Goal: Task Accomplishment & Management: Manage account settings

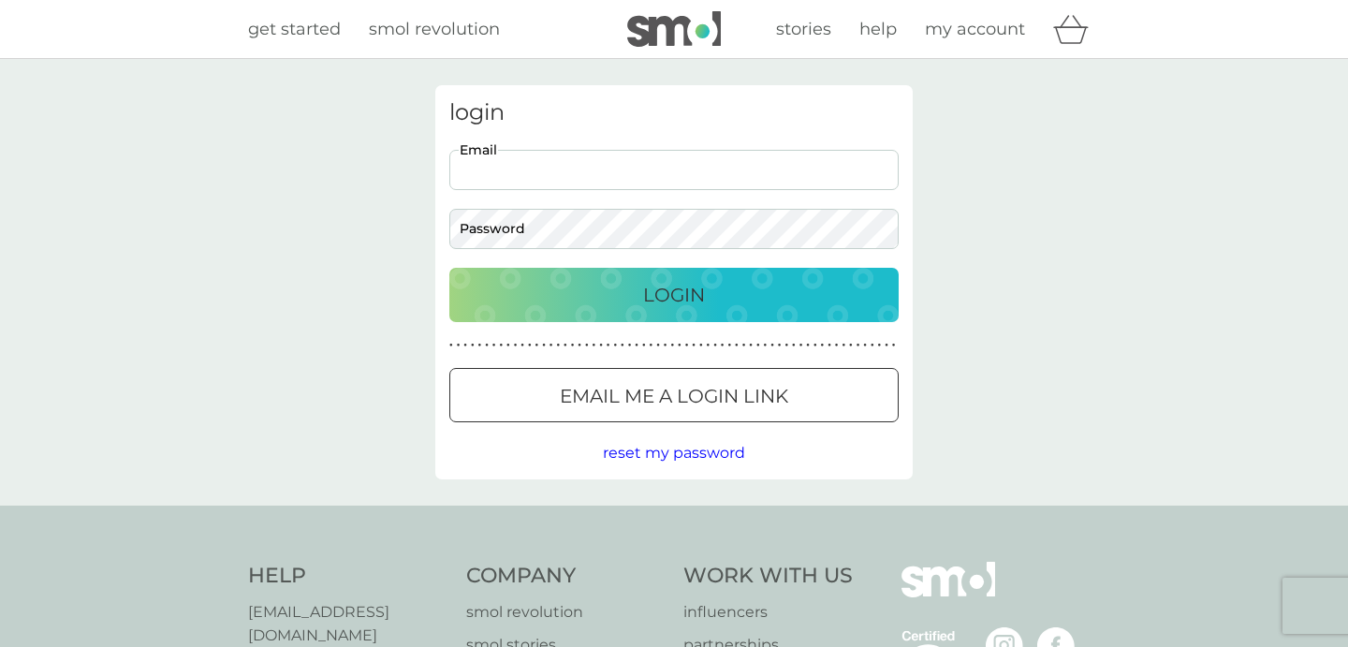
click at [758, 153] on input "Email" at bounding box center [673, 170] width 449 height 40
click at [754, 171] on body "Preferences Decline Accept get started smol revolution stories help my account …" at bounding box center [674, 475] width 1348 height 950
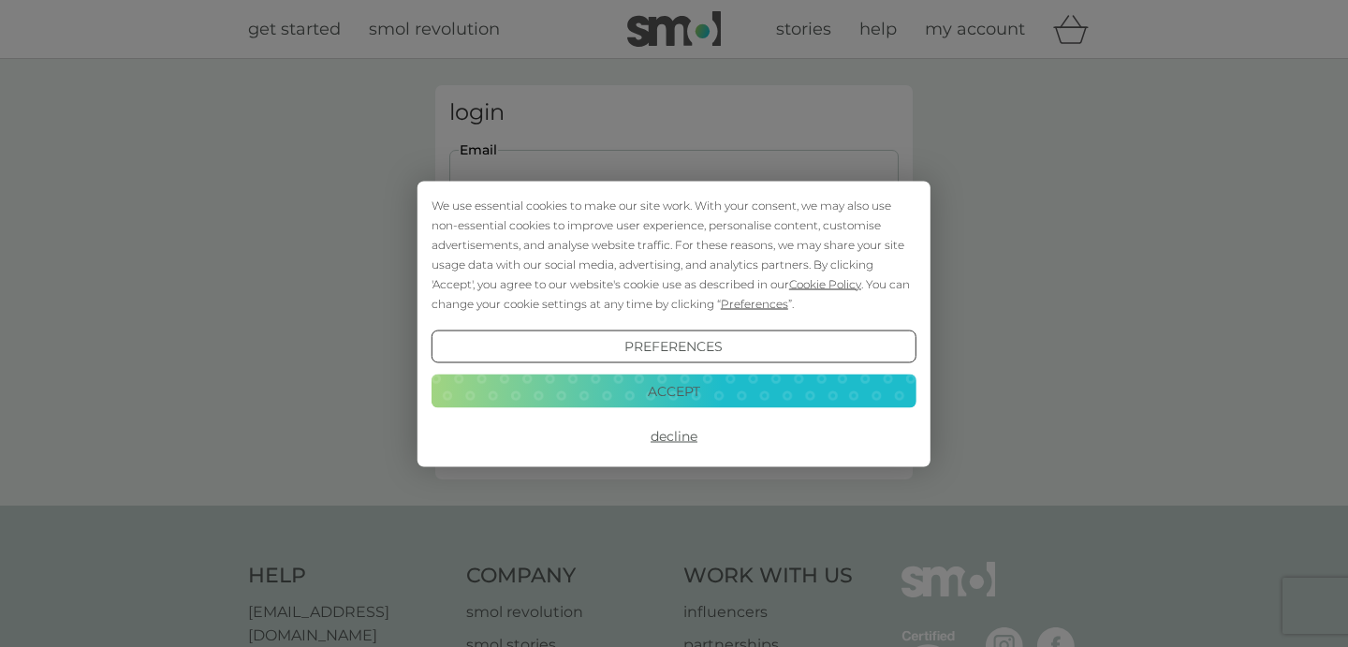
type input "[PERSON_NAME][EMAIL_ADDRESS][DOMAIN_NAME]"
click at [638, 389] on button "Accept" at bounding box center [673, 391] width 485 height 34
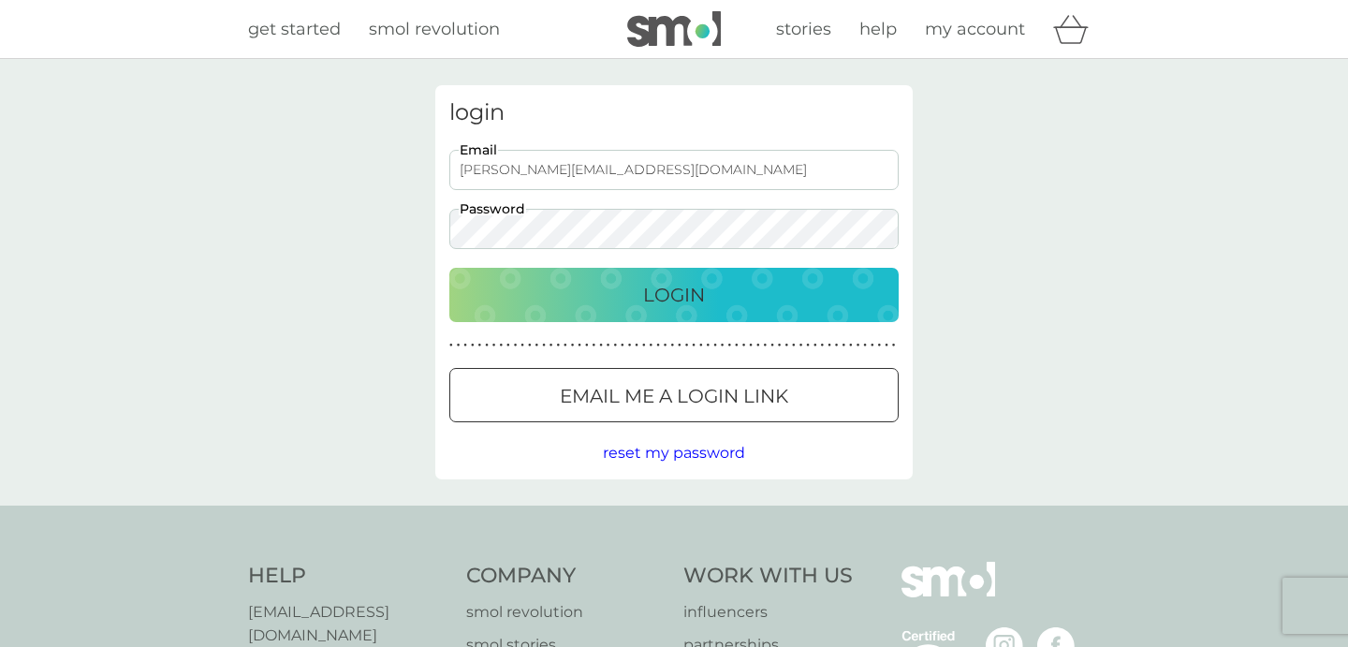
drag, startPoint x: 649, startPoint y: 394, endPoint x: 586, endPoint y: 426, distance: 70.3
click at [651, 395] on div at bounding box center [651, 395] width 0 height 0
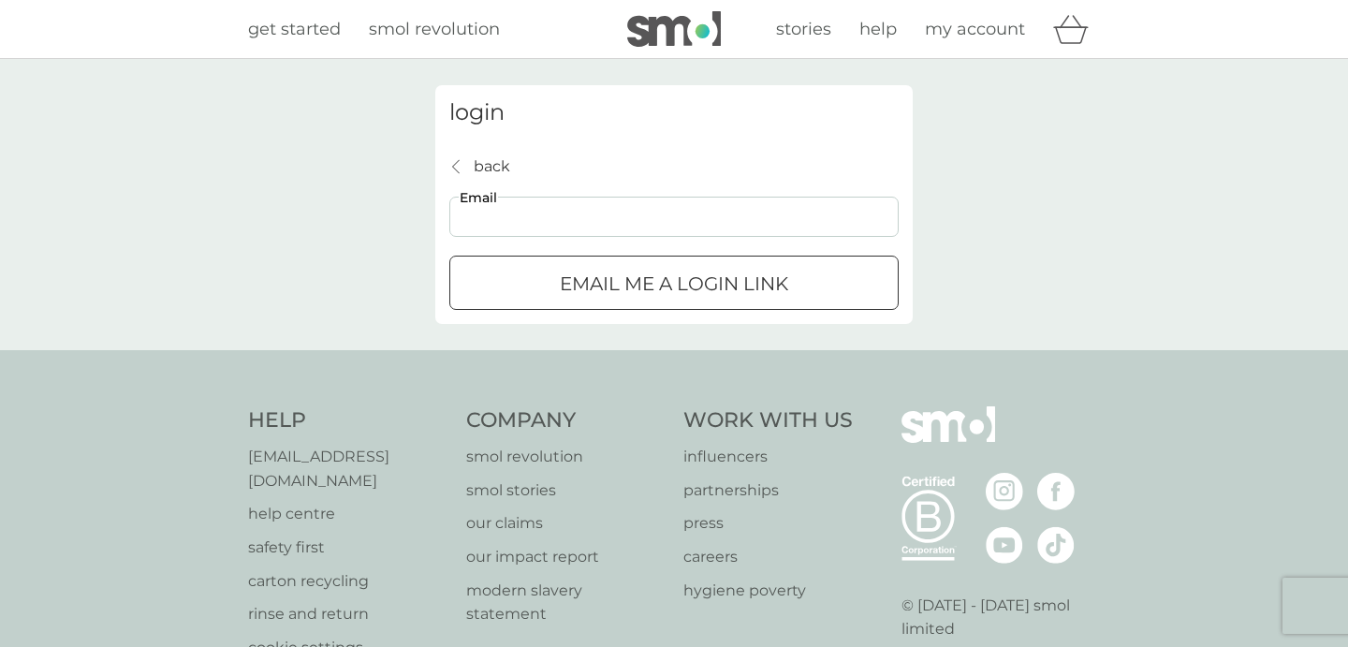
click at [591, 219] on input "Email" at bounding box center [673, 217] width 449 height 40
type input "[PERSON_NAME][EMAIL_ADDRESS][DOMAIN_NAME]"
click at [580, 288] on p "Email me a login link" at bounding box center [674, 284] width 228 height 30
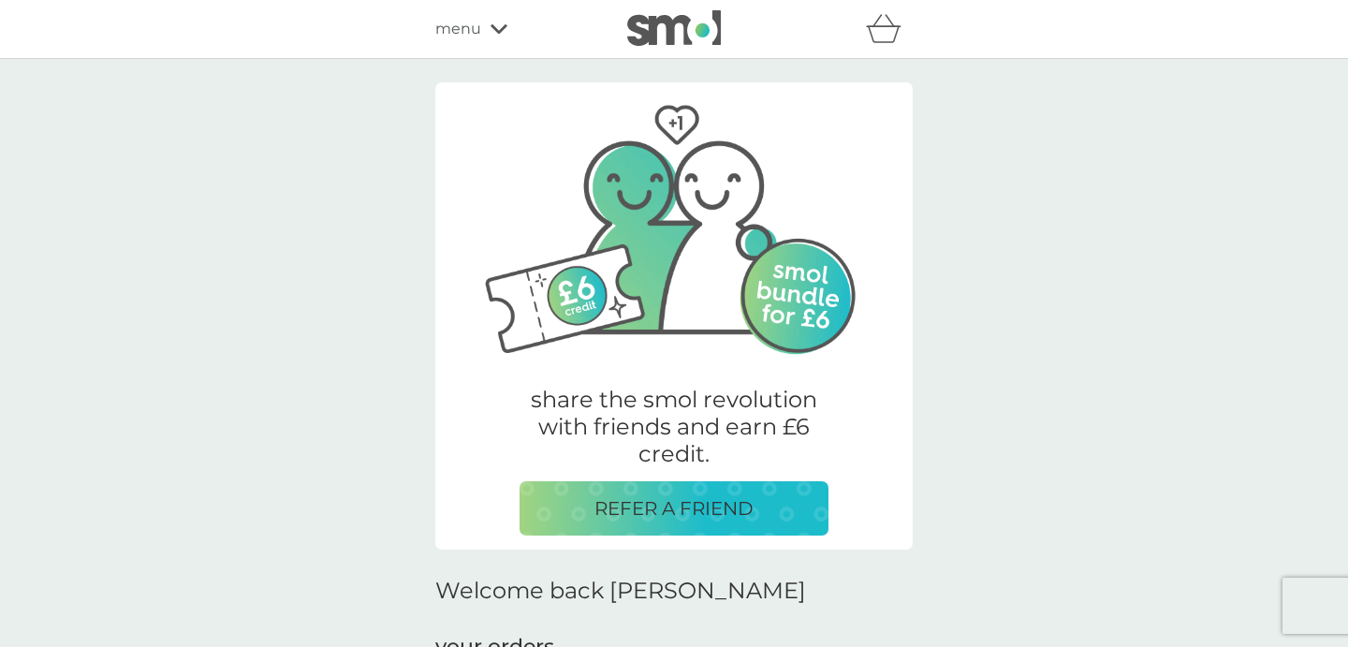
click at [832, 476] on div "share the smol revolution with friends and earn £6 credit. REFER A FRIEND" at bounding box center [673, 315] width 477 height 467
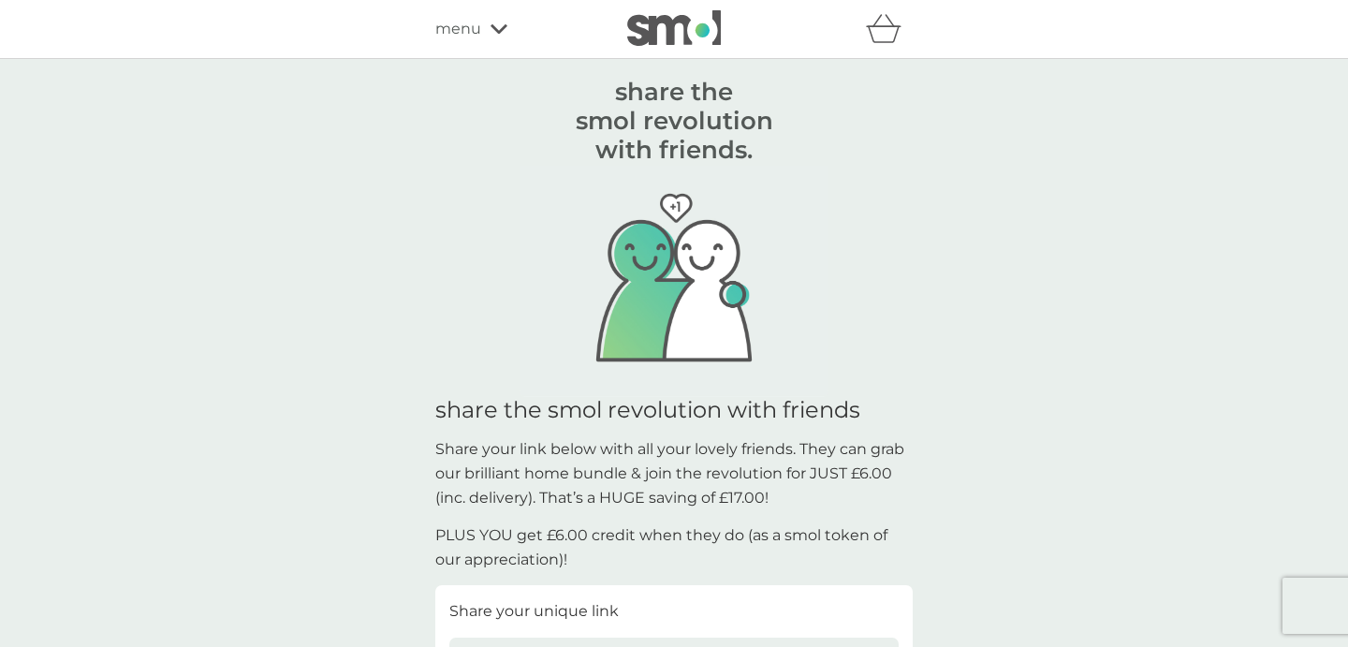
scroll to position [1, 0]
click at [497, 14] on div "refer a friend & you BOTH save smol impact smol shop your smol plans your upcom…" at bounding box center [673, 27] width 477 height 37
click at [480, 29] on div "menu" at bounding box center [514, 28] width 159 height 24
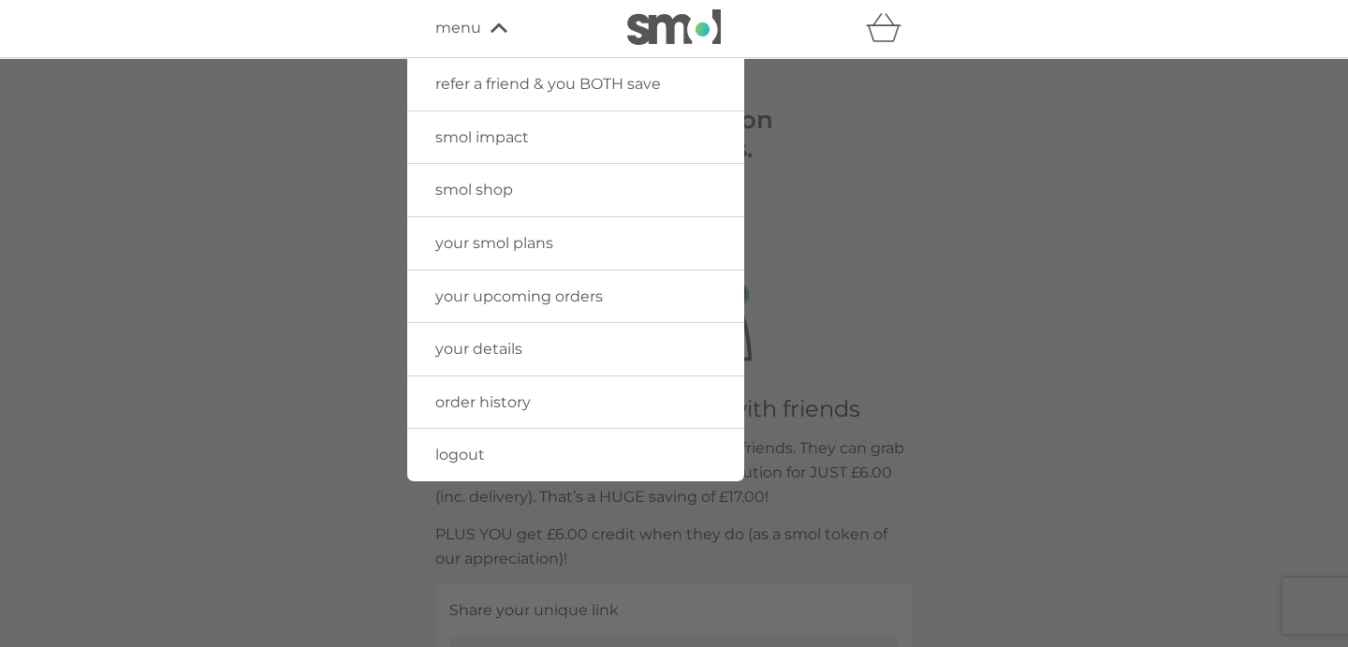
click at [546, 298] on span "your upcoming orders" at bounding box center [519, 296] width 168 height 18
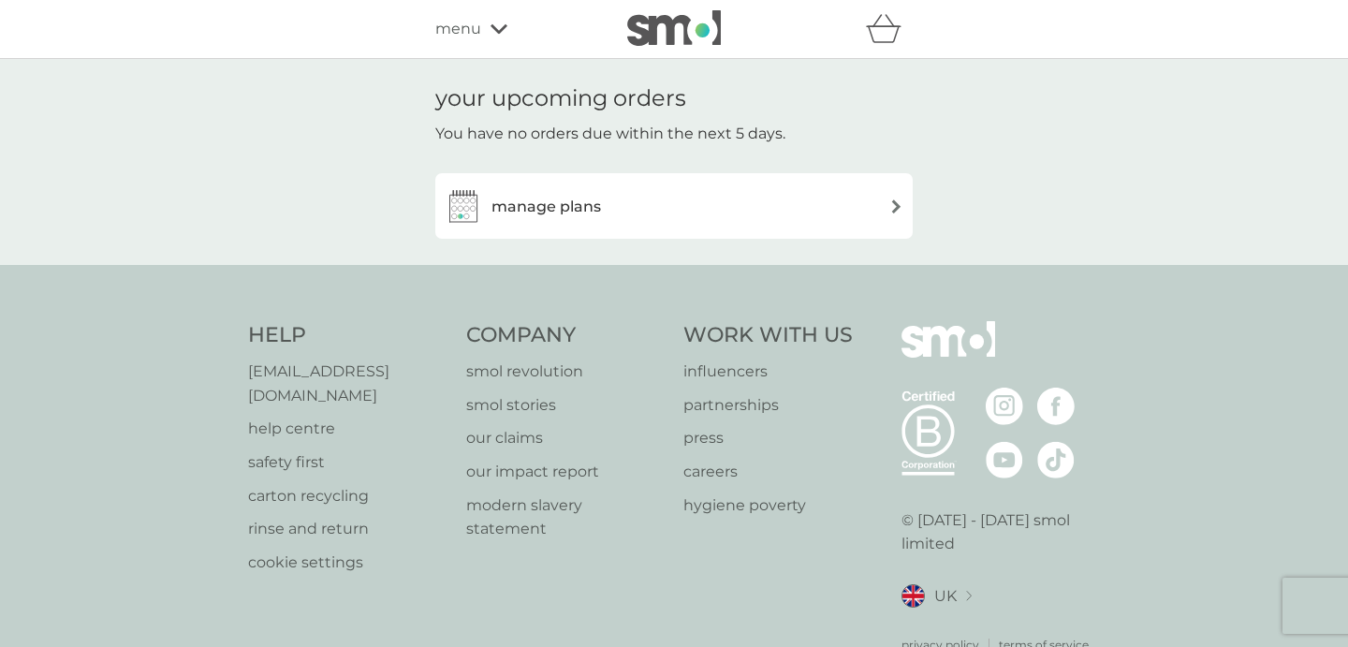
click at [811, 196] on div "manage plans" at bounding box center [674, 205] width 459 height 37
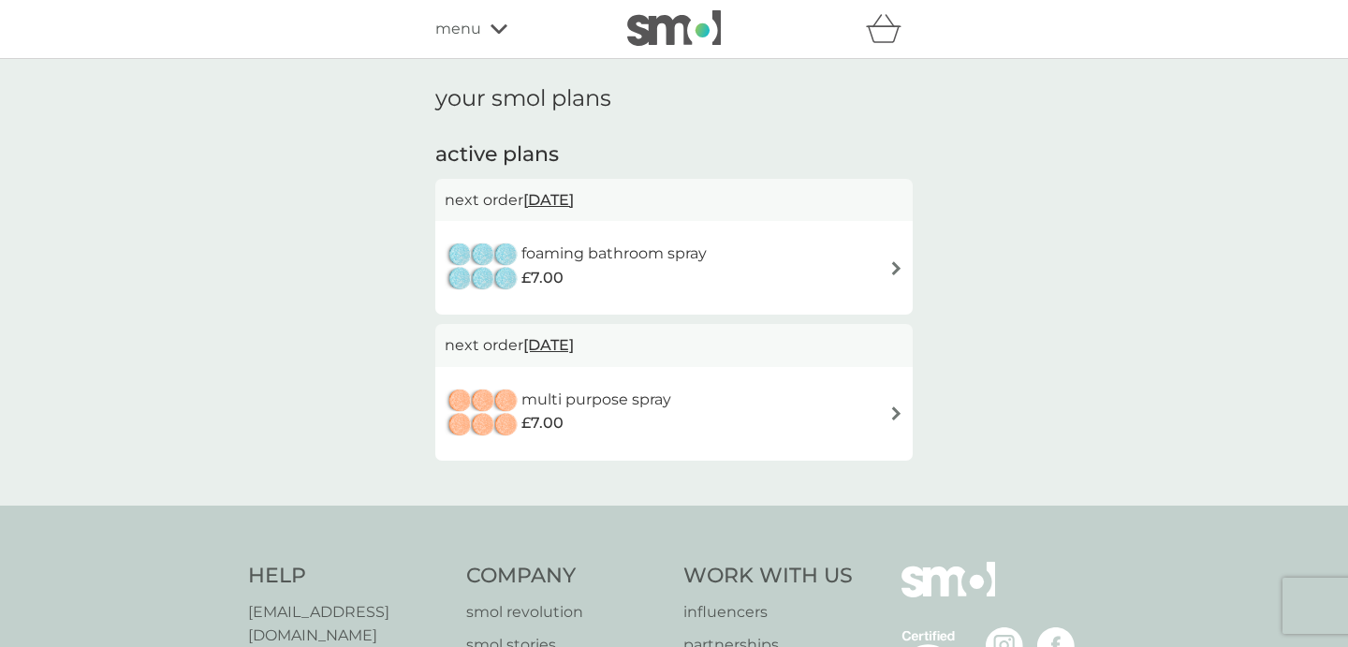
click at [485, 39] on div "menu" at bounding box center [514, 29] width 159 height 24
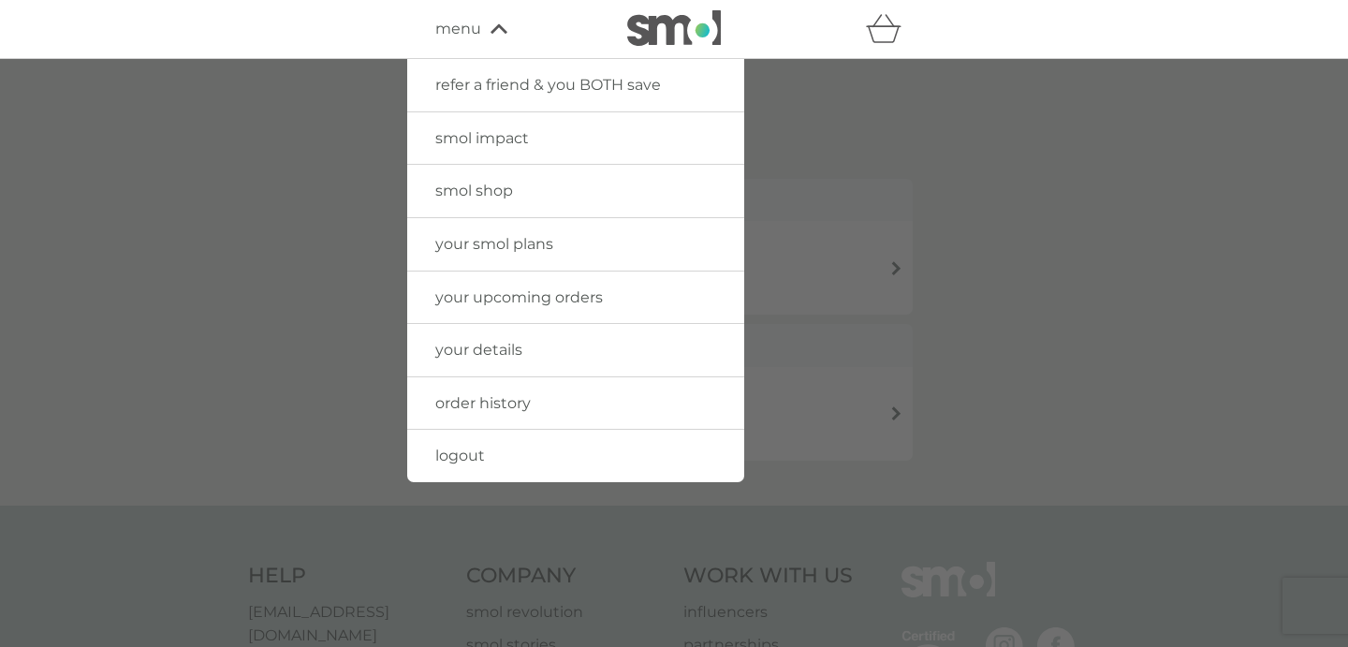
click at [563, 402] on link "order history" at bounding box center [575, 403] width 337 height 52
